Goal: Task Accomplishment & Management: Manage account settings

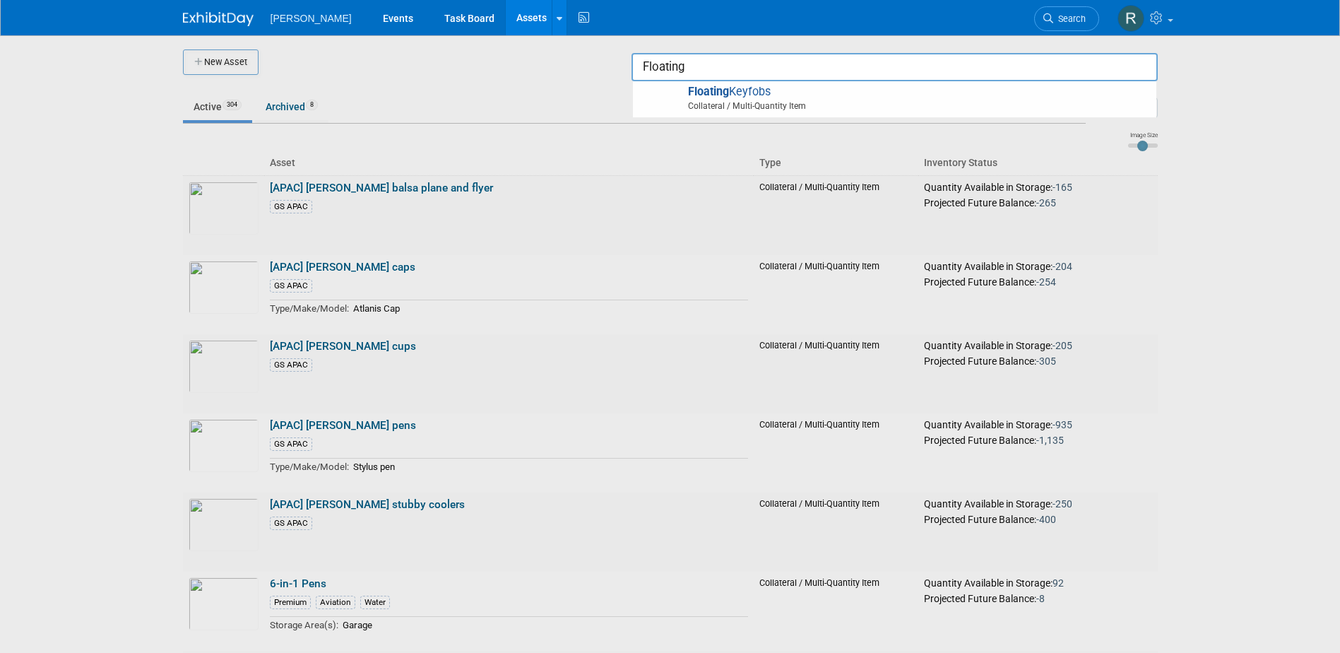
click at [852, 93] on span "Floating Keyfobs Collateral / Multi-Quantity Item" at bounding box center [894, 99] width 509 height 29
type input "Floating Keyfobs"
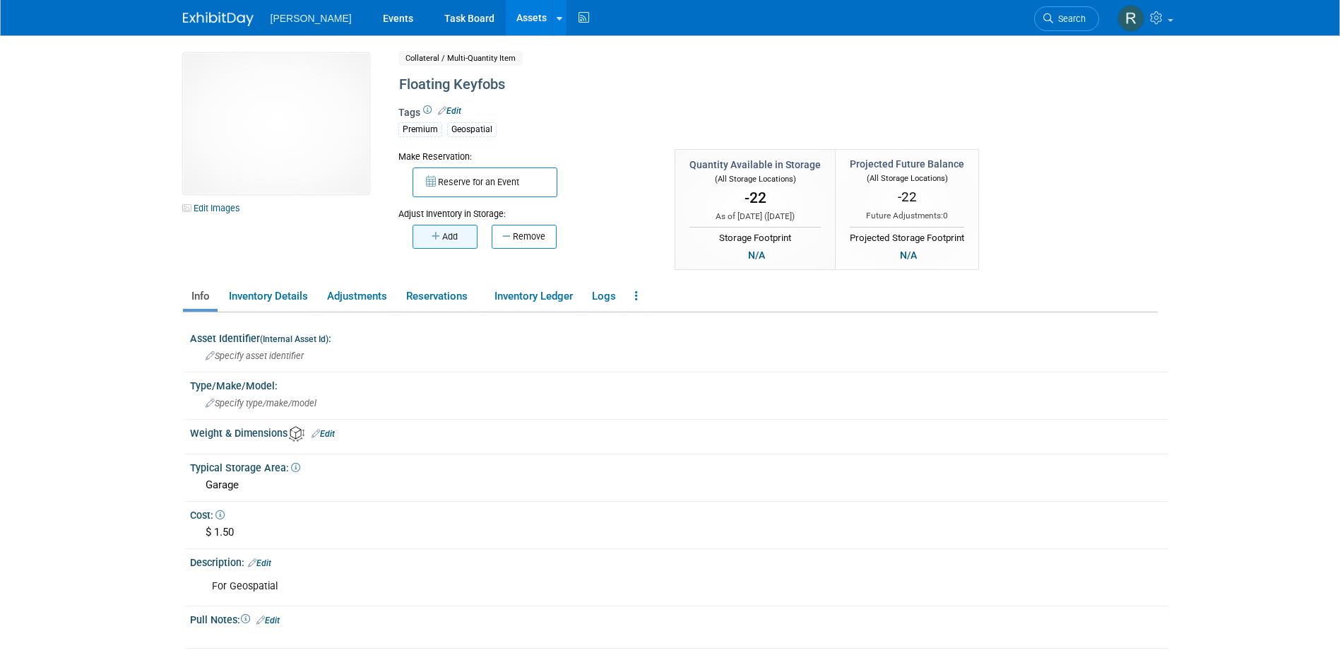
click at [424, 231] on button "Add" at bounding box center [444, 237] width 65 height 24
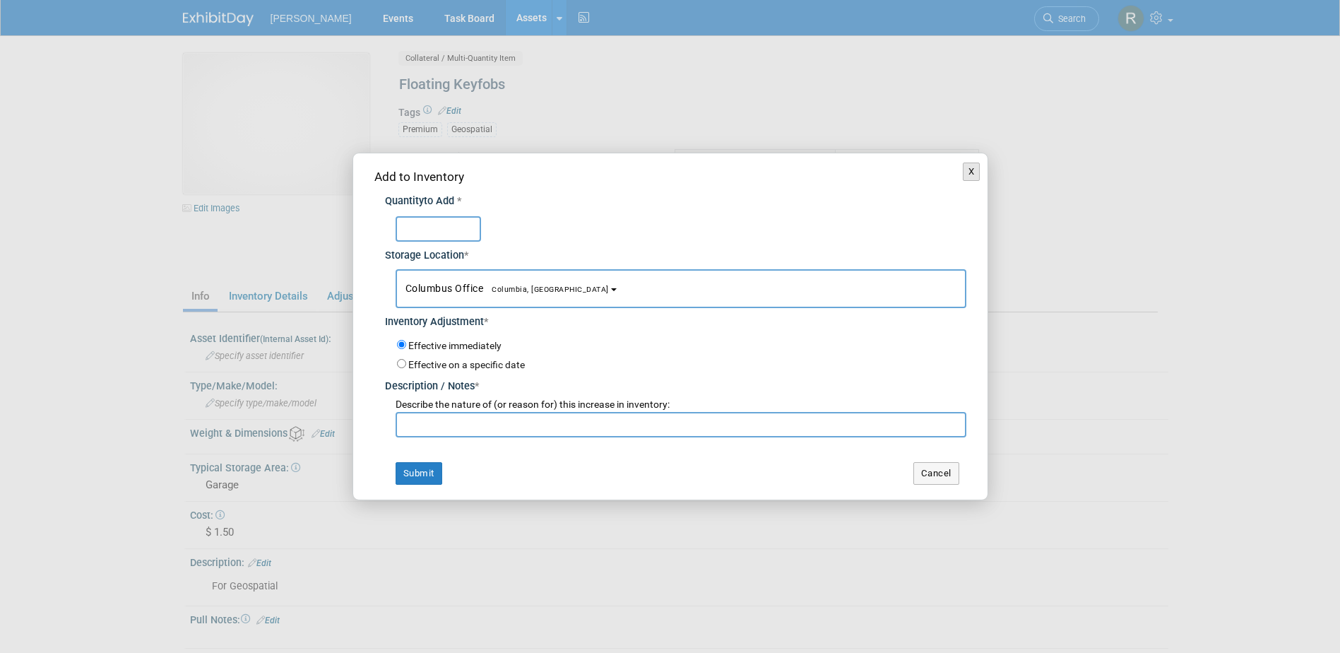
drag, startPoint x: 975, startPoint y: 175, endPoint x: 965, endPoint y: 190, distance: 17.8
click at [973, 174] on button "X" at bounding box center [972, 171] width 18 height 18
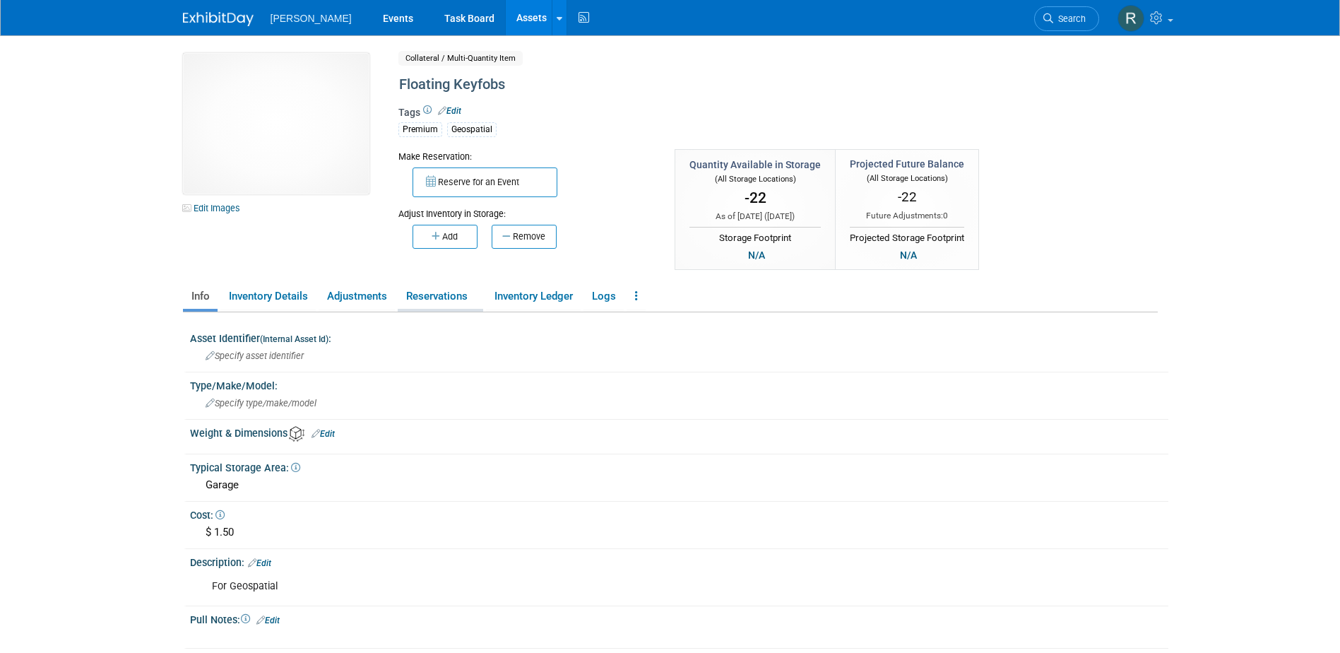
click at [441, 299] on link "Reservations" at bounding box center [440, 296] width 85 height 25
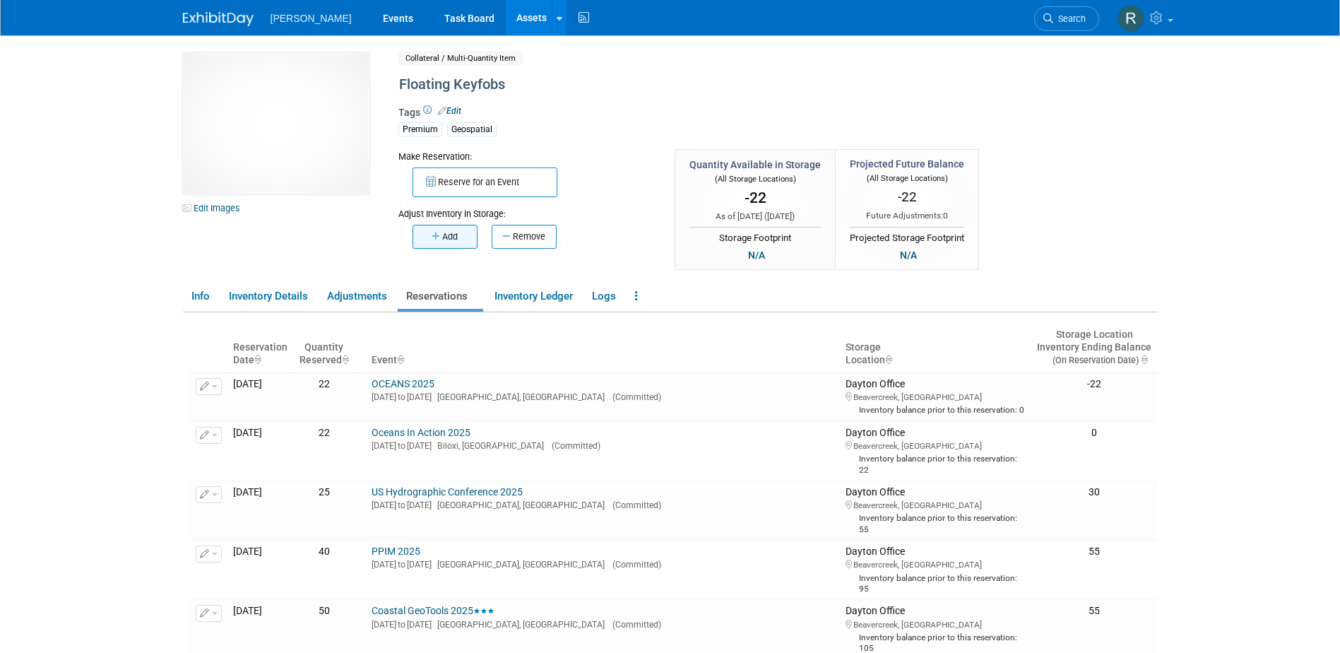
click at [435, 242] on button "Add" at bounding box center [444, 237] width 65 height 24
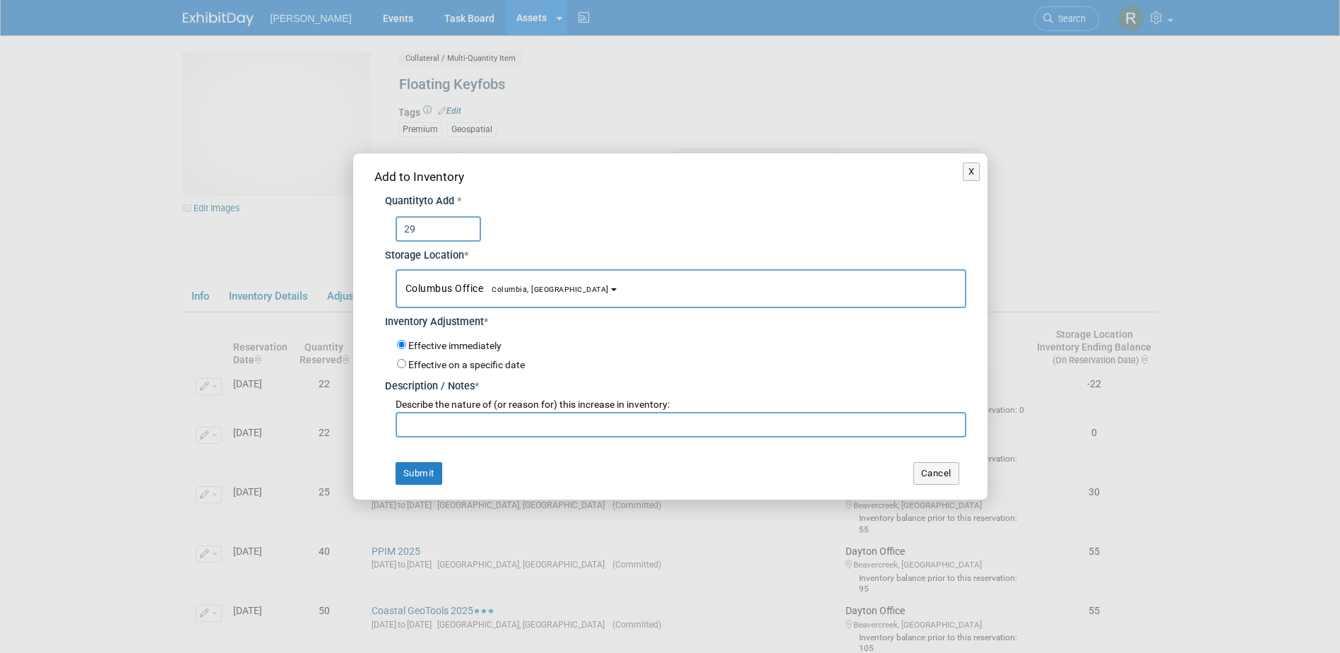
type input "29"
click at [453, 280] on button "Columbus Office Columbia, SC" at bounding box center [680, 288] width 571 height 39
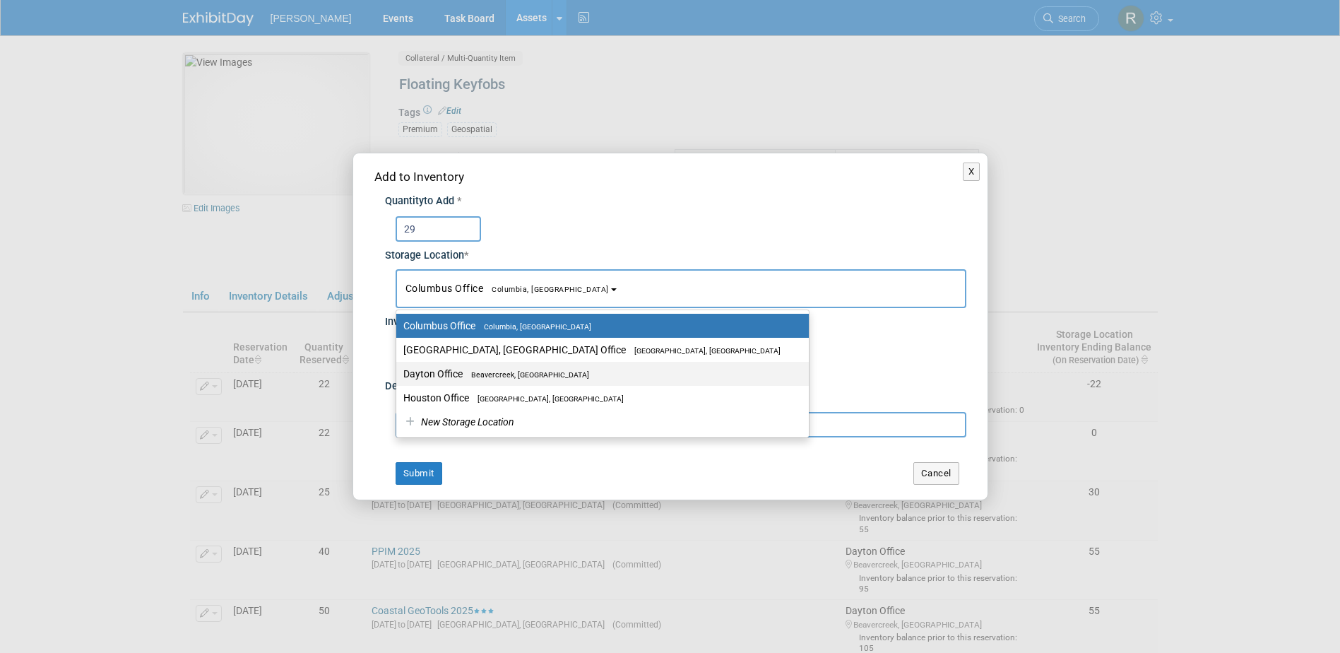
click at [446, 371] on label "Dayton Office Beavercreek, OH" at bounding box center [598, 373] width 391 height 18
click at [398, 371] on input "Dayton Office [GEOGRAPHIC_DATA], [GEOGRAPHIC_DATA]" at bounding box center [393, 373] width 9 height 9
select select "11223930"
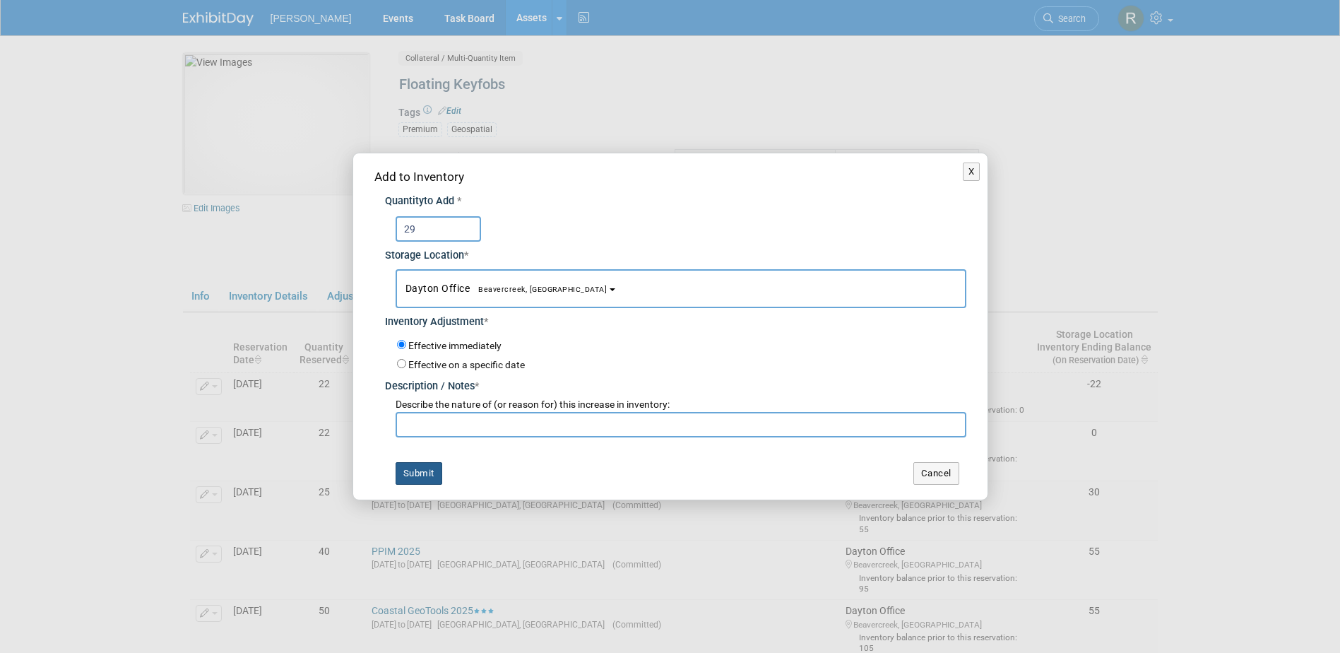
click at [422, 475] on button "Submit" at bounding box center [418, 473] width 47 height 23
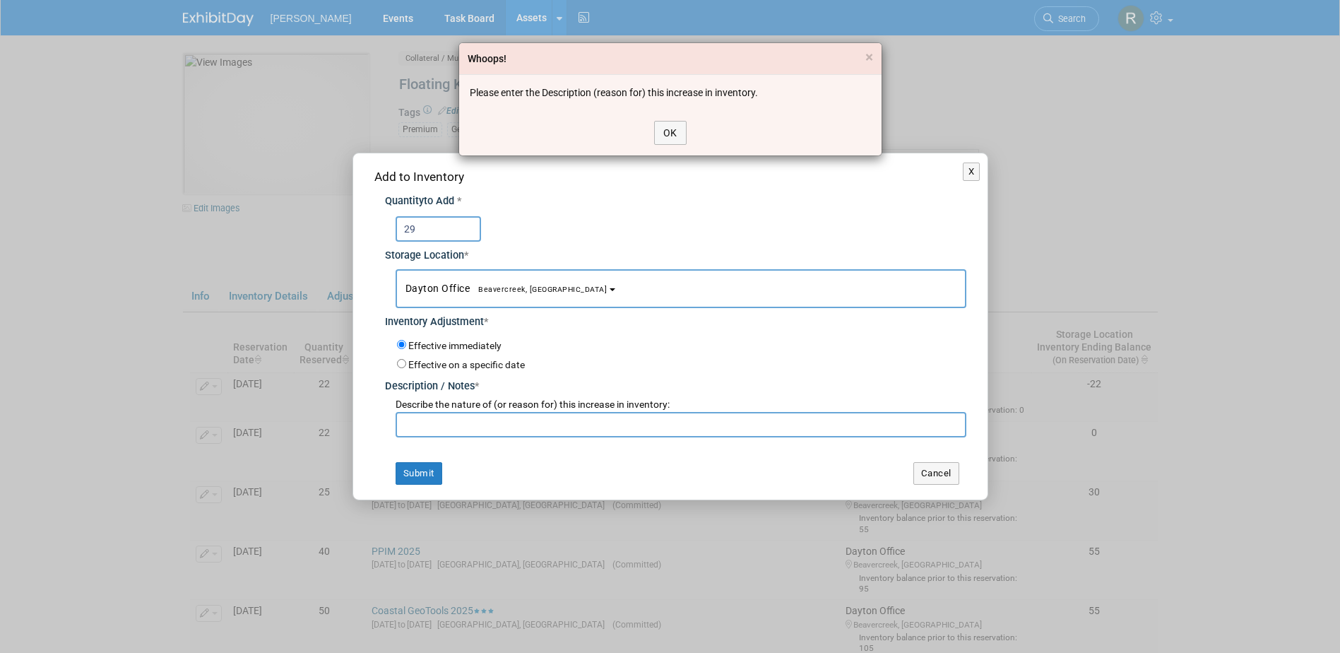
click at [417, 427] on div "Whoops! × Please enter the Description (reason for) this increase in inventory.…" at bounding box center [670, 326] width 1340 height 653
click at [422, 424] on div "Whoops! × Please enter the Description (reason for) this increase in inventory.…" at bounding box center [670, 326] width 1340 height 653
click at [672, 129] on button "OK" at bounding box center [670, 133] width 32 height 24
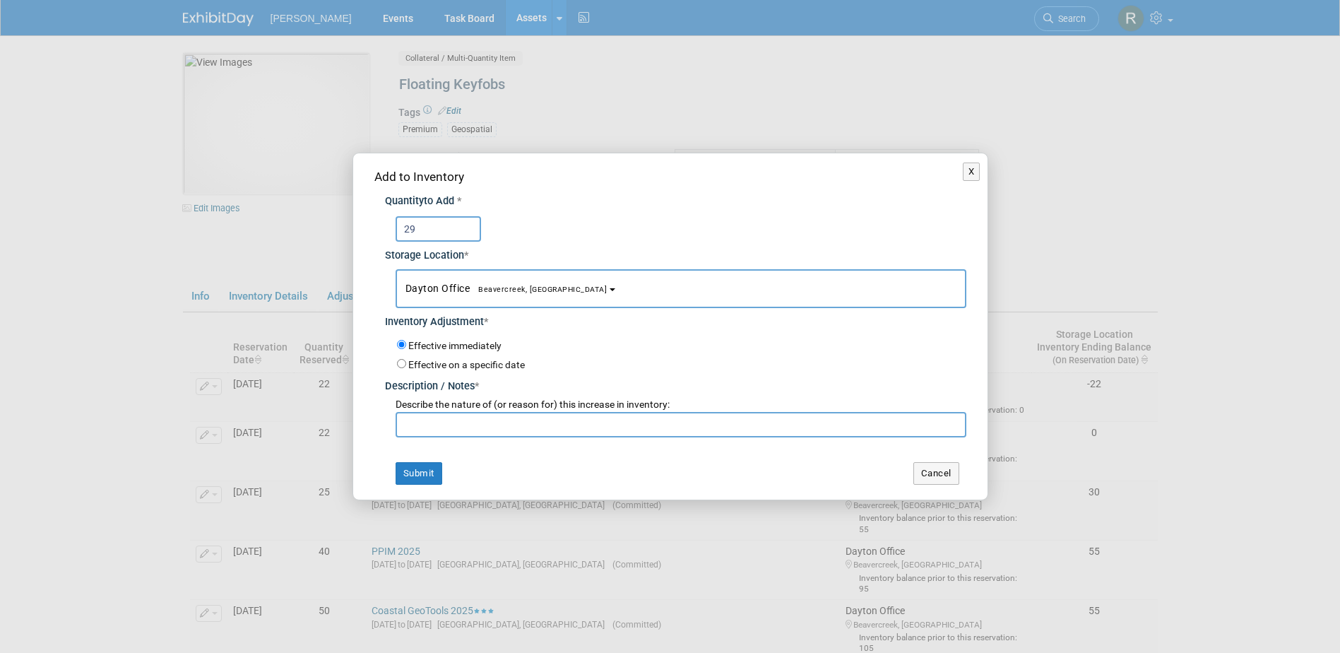
click at [494, 421] on input "text" at bounding box center [680, 424] width 571 height 25
type input "Return from [US_STATE]"
click at [417, 472] on button "Submit" at bounding box center [418, 473] width 47 height 23
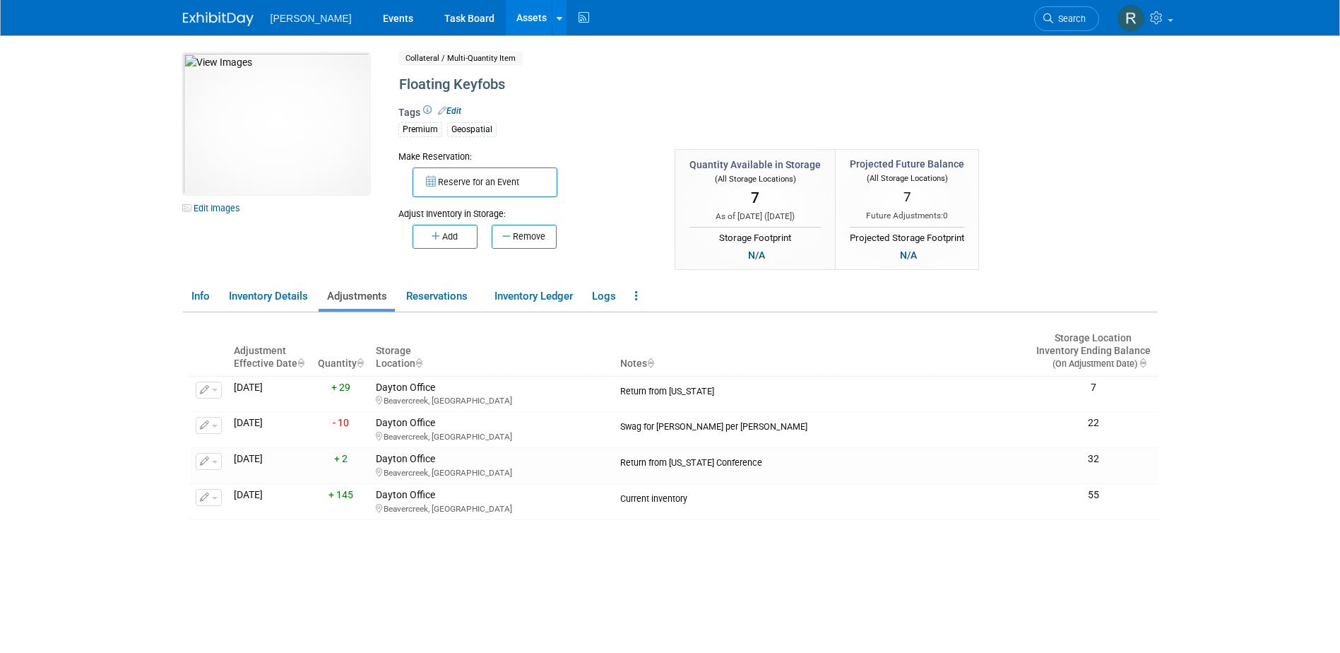
click at [506, 12] on link "Assets" at bounding box center [532, 17] width 52 height 35
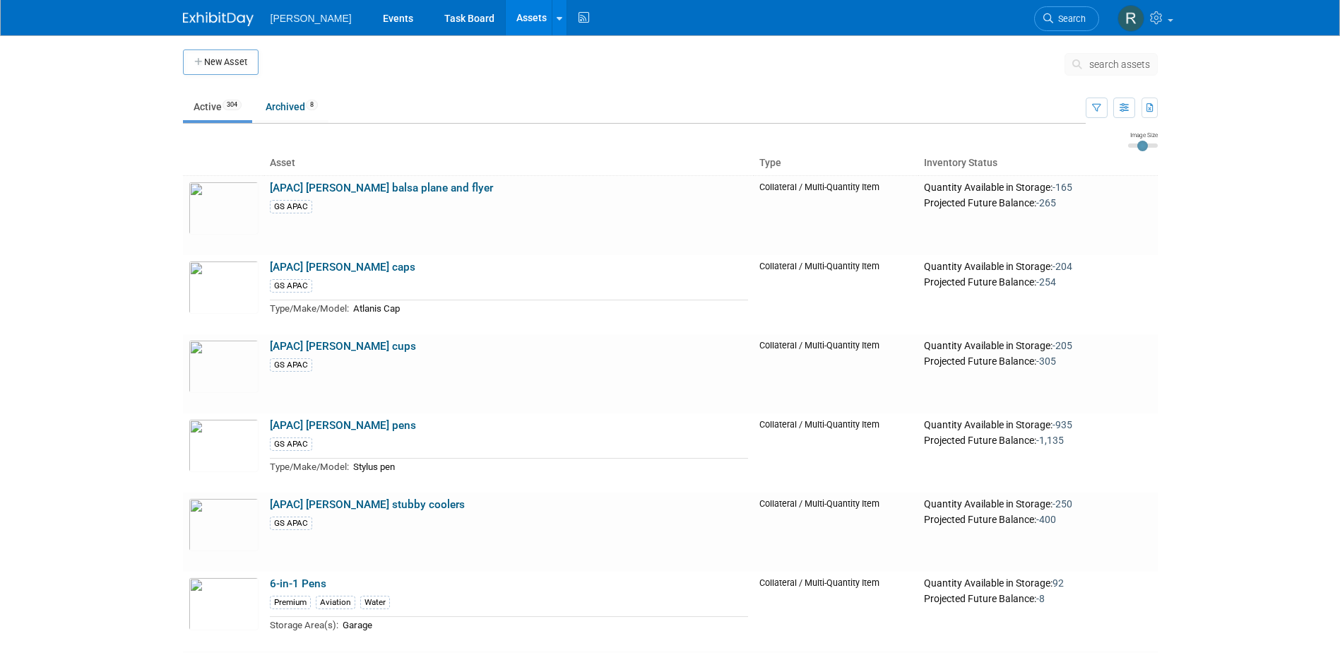
click at [1113, 66] on span "search assets" at bounding box center [1119, 64] width 61 height 11
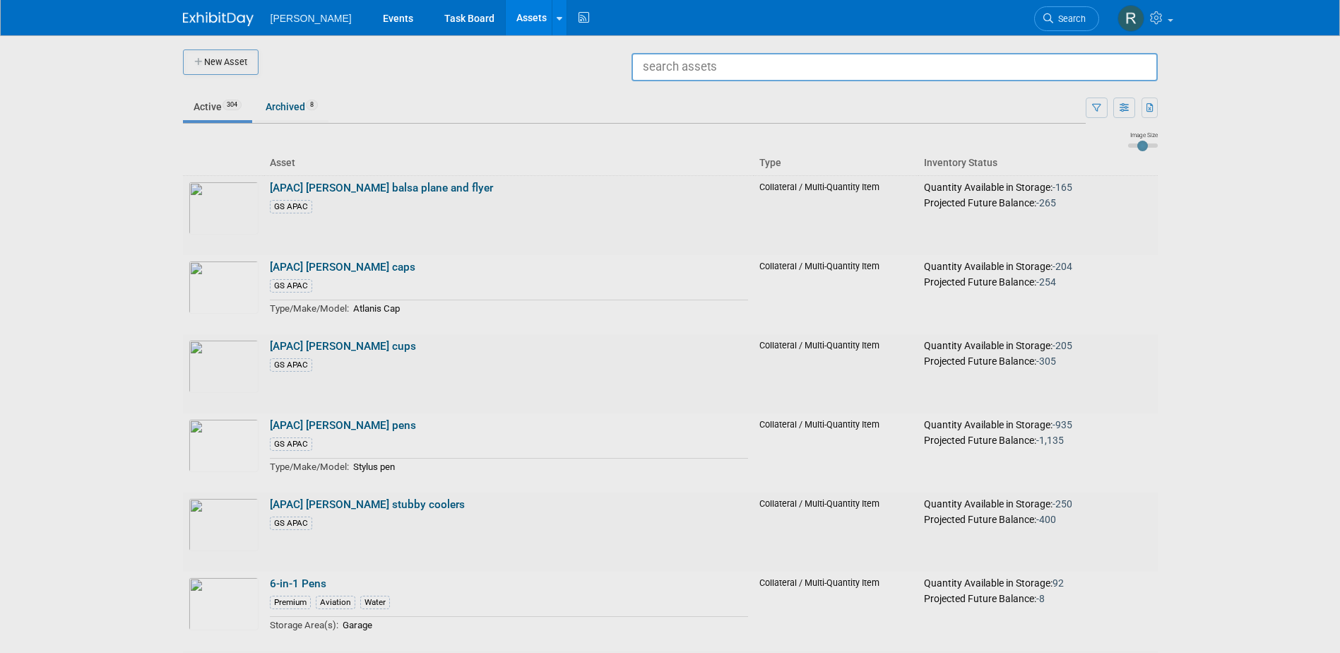
click at [928, 72] on input "text" at bounding box center [894, 67] width 526 height 28
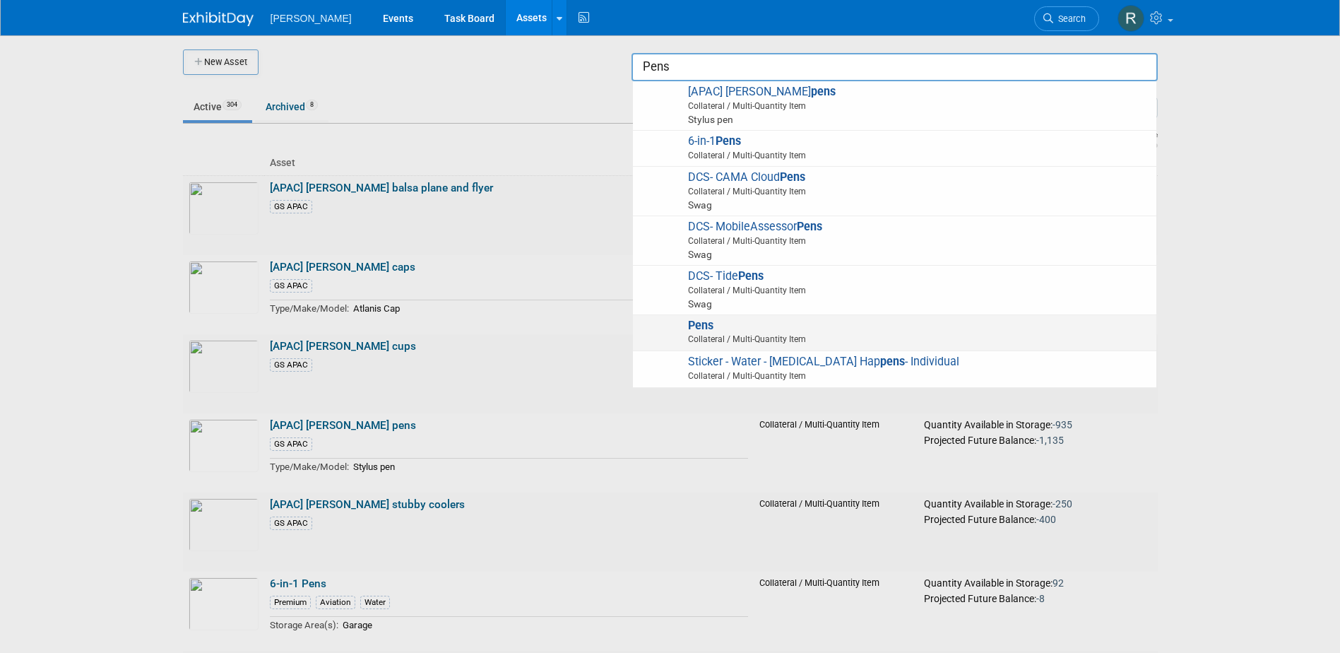
type input "Pens"
click at [737, 333] on span "Collateral / Multi-Quantity Item" at bounding box center [896, 339] width 505 height 13
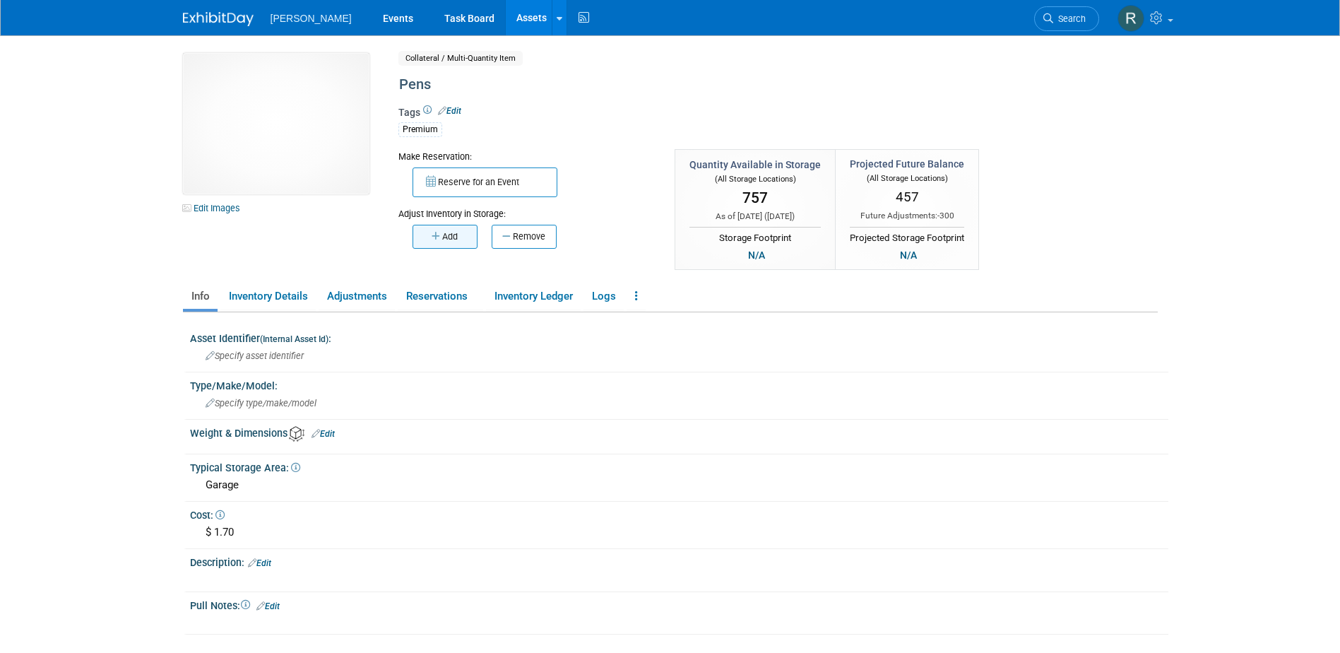
click at [456, 236] on button "Add" at bounding box center [444, 237] width 65 height 24
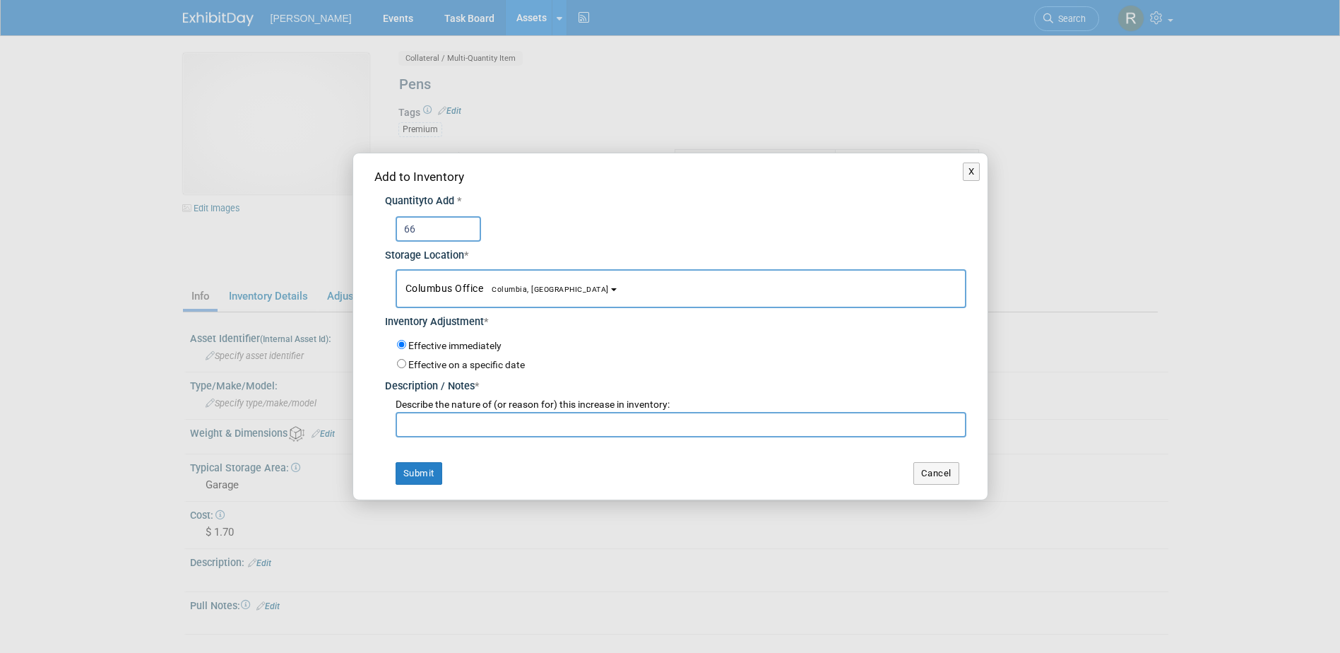
type input "66"
click at [482, 292] on span "Columbus Office [GEOGRAPHIC_DATA], [GEOGRAPHIC_DATA]" at bounding box center [506, 287] width 203 height 11
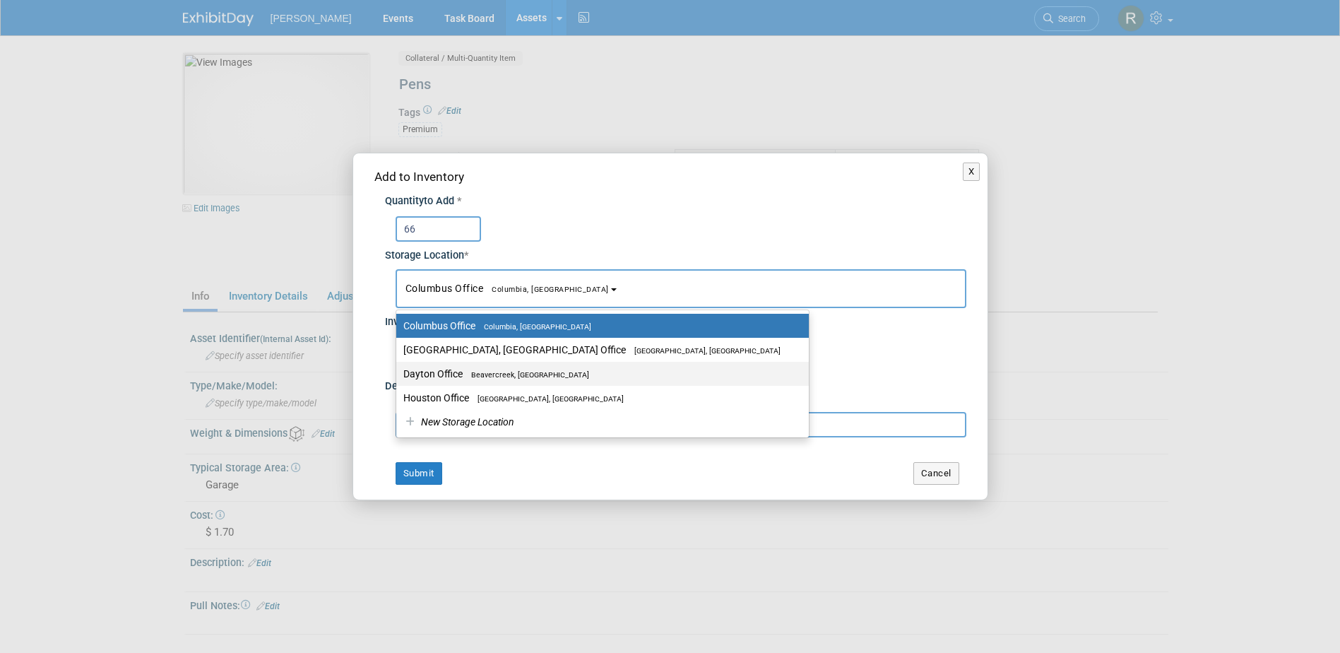
click at [468, 370] on span "Beavercreek, [GEOGRAPHIC_DATA]" at bounding box center [526, 374] width 126 height 9
click at [398, 369] on input "Dayton Office [GEOGRAPHIC_DATA], [GEOGRAPHIC_DATA]" at bounding box center [393, 373] width 9 height 9
select select "11223930"
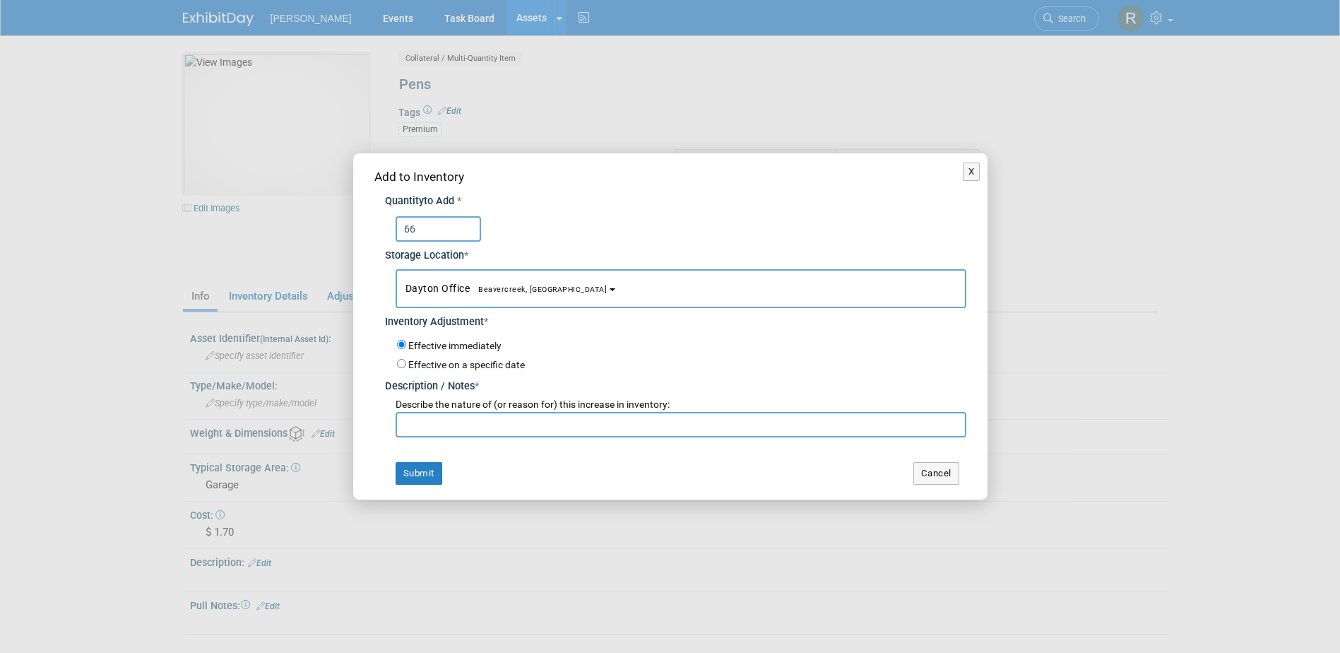
click at [456, 423] on input "text" at bounding box center [680, 424] width 571 height 25
type input "Return from [US_STATE]"
click at [427, 473] on button "Submit" at bounding box center [418, 473] width 47 height 23
